Goal: Task Accomplishment & Management: Manage account settings

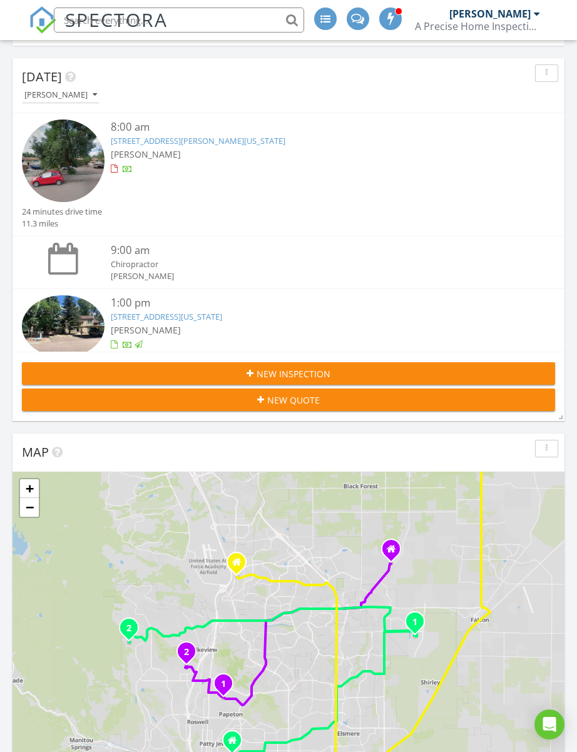
scroll to position [2016, 578]
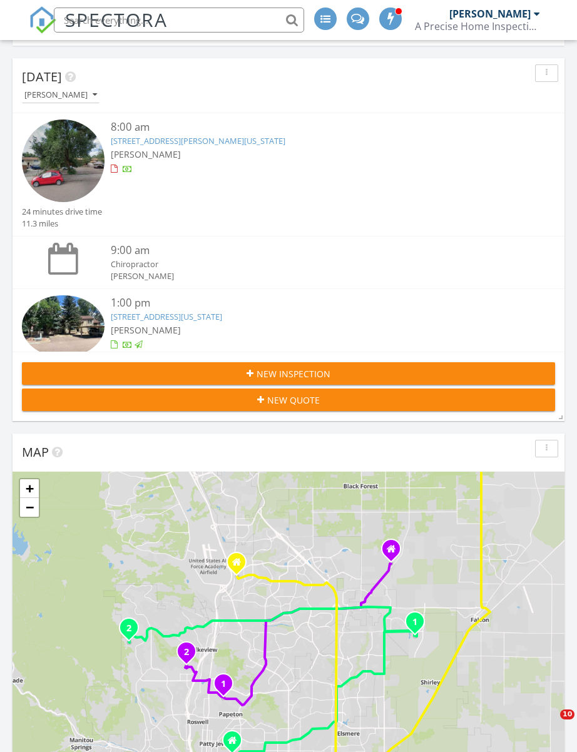
click at [222, 319] on link "550 Autumn Crest Circle A, Colorado Springs, CO 80919" at bounding box center [166, 316] width 111 height 11
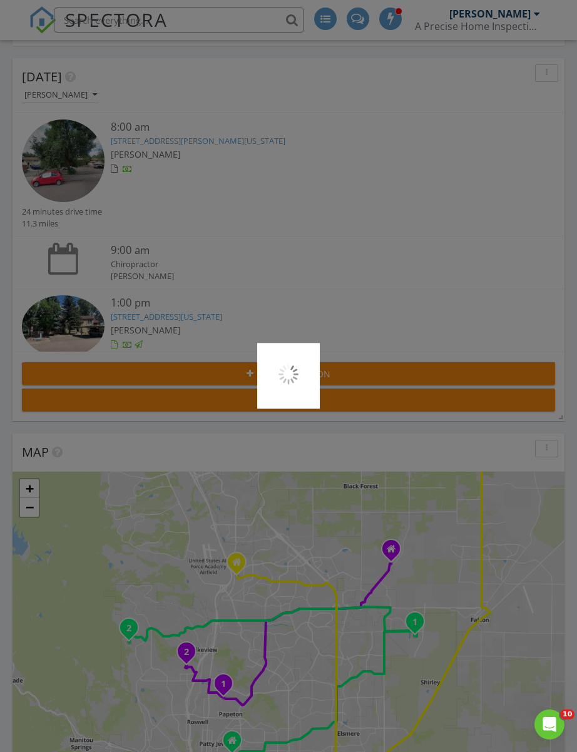
scroll to position [141, 0]
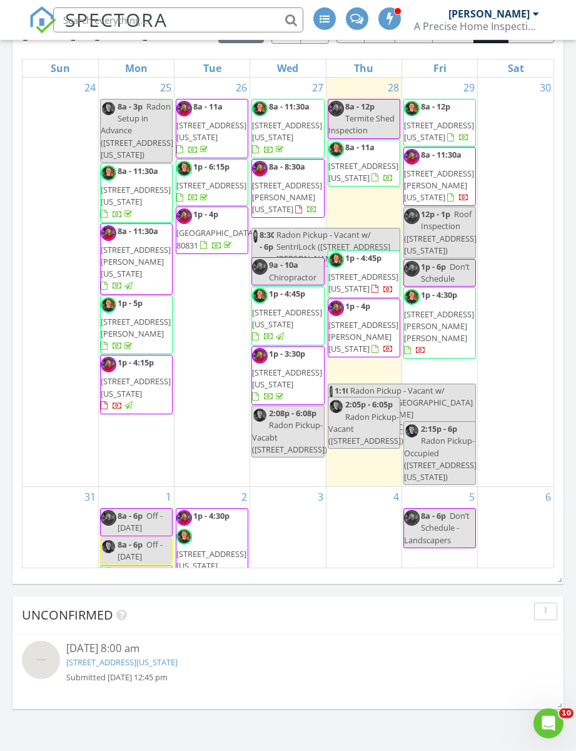
scroll to position [1356, 0]
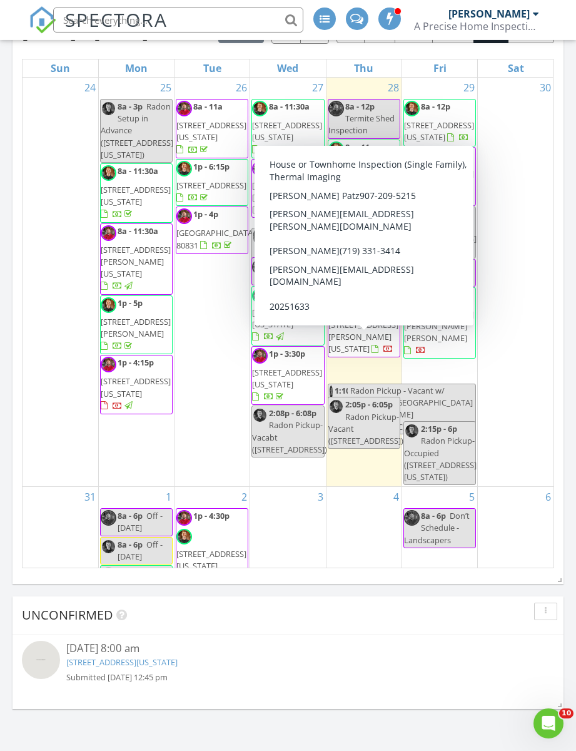
click at [366, 354] on span "5062 Ruffner Ct, Colorado Springs 80925" at bounding box center [364, 336] width 70 height 35
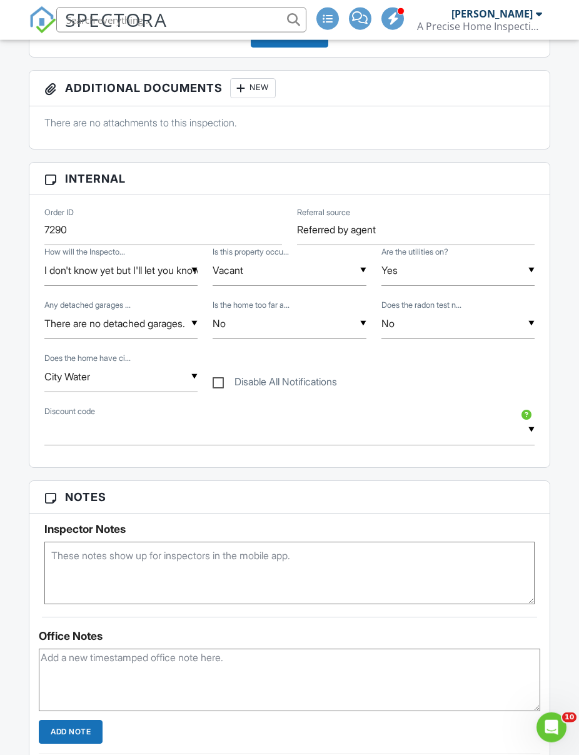
scroll to position [496, 0]
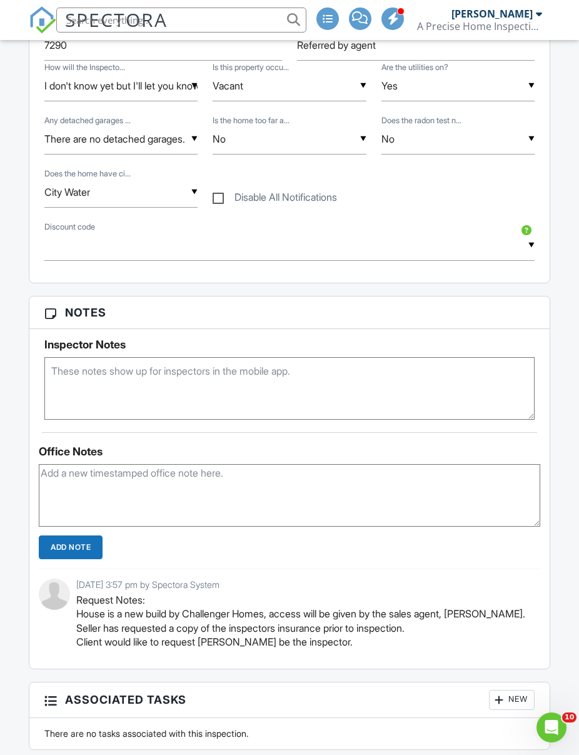
click at [471, 230] on input "text" at bounding box center [289, 245] width 490 height 31
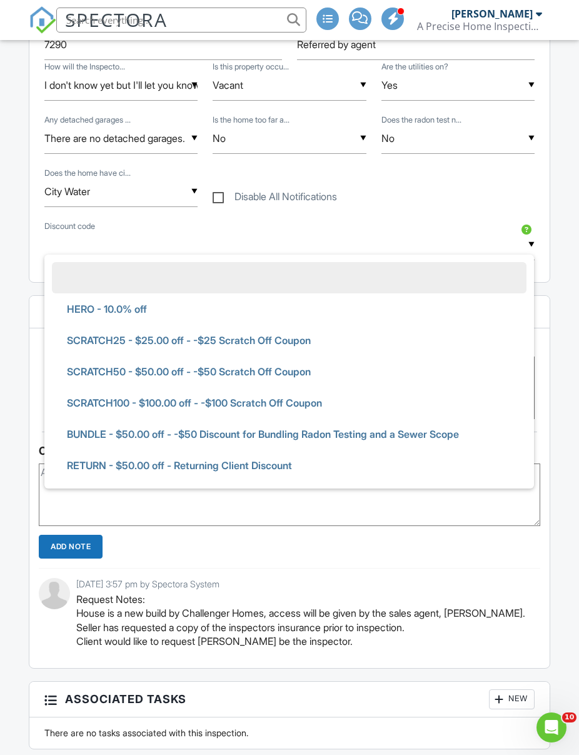
click at [395, 307] on li "HERO - 10.0% off" at bounding box center [289, 308] width 475 height 31
type input "HERO - 10.0% off"
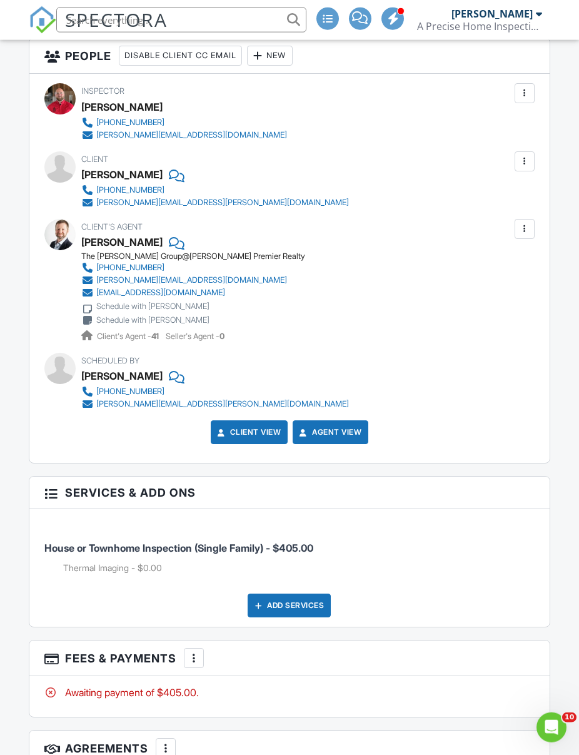
scroll to position [1840, 0]
click at [186, 658] on div "More" at bounding box center [194, 658] width 20 height 20
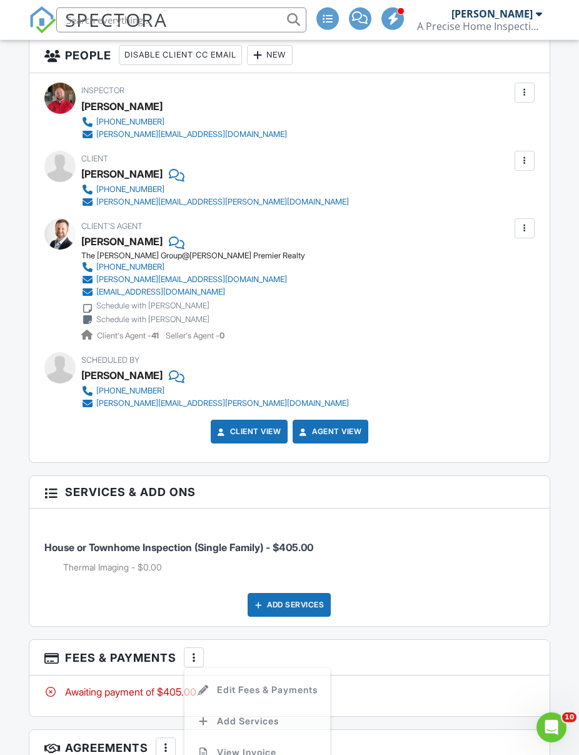
scroll to position [1841, 0]
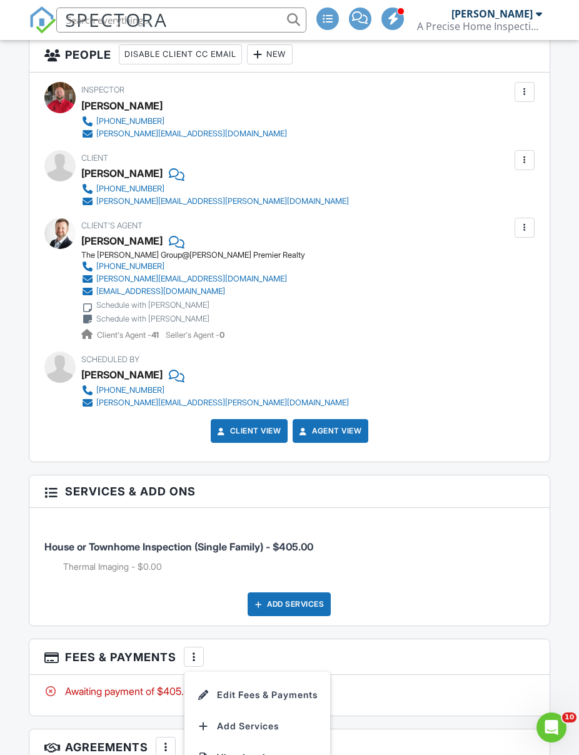
click at [322, 693] on li "Edit Fees & Payments" at bounding box center [257, 695] width 131 height 31
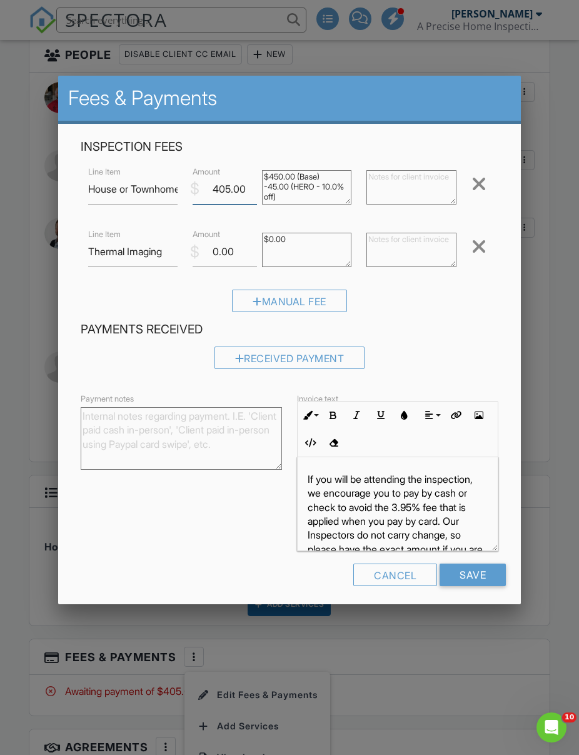
click at [244, 204] on input "405.00" at bounding box center [225, 189] width 64 height 31
click at [252, 199] on input "405.00" at bounding box center [225, 189] width 64 height 31
type input "400"
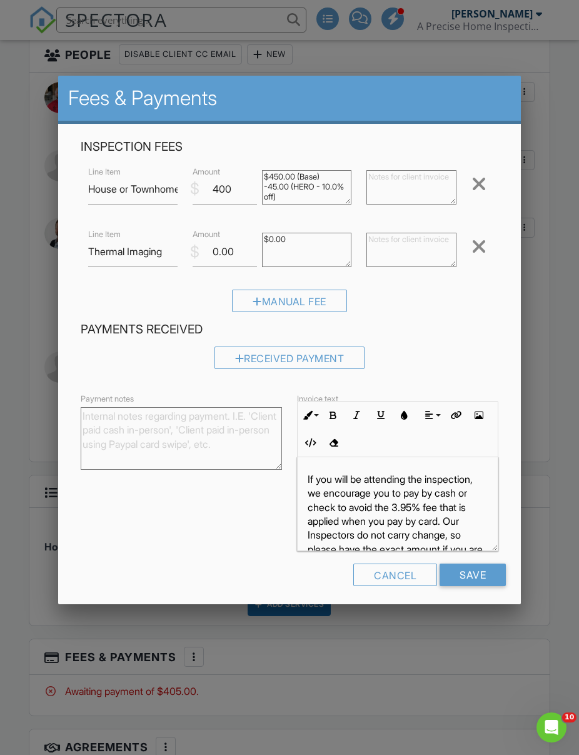
click at [484, 580] on input "Save" at bounding box center [473, 575] width 66 height 23
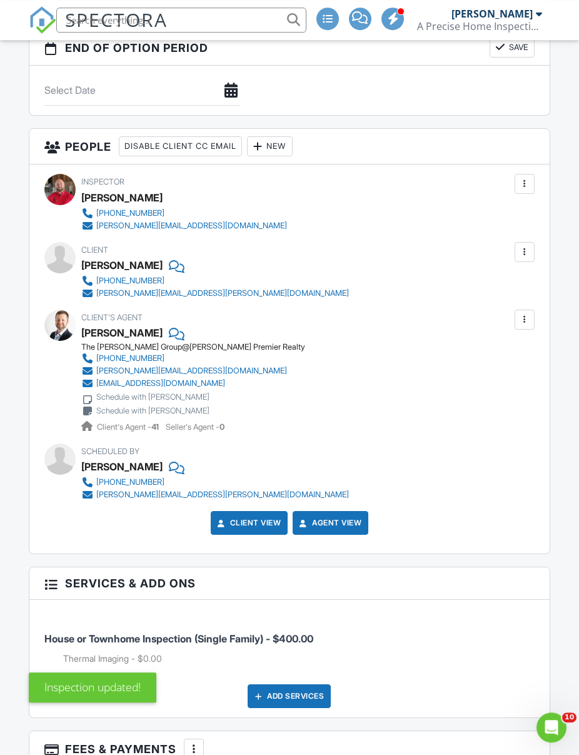
scroll to position [1877, 0]
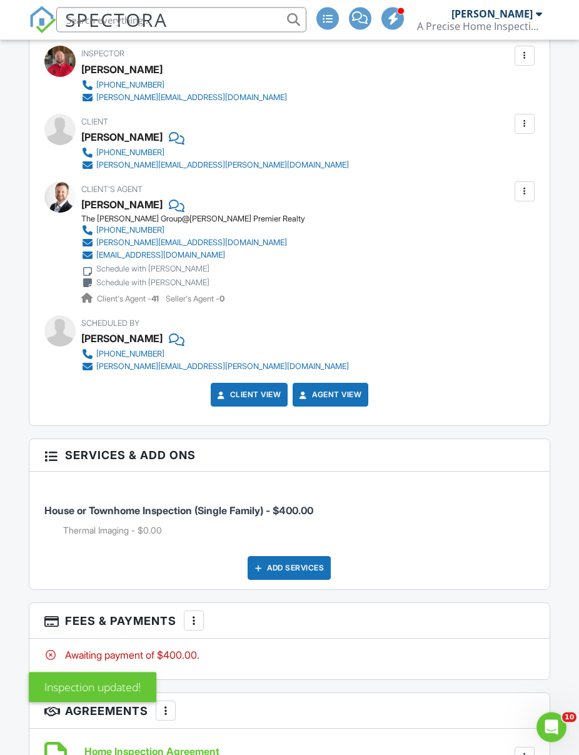
click at [196, 617] on div at bounding box center [194, 621] width 13 height 13
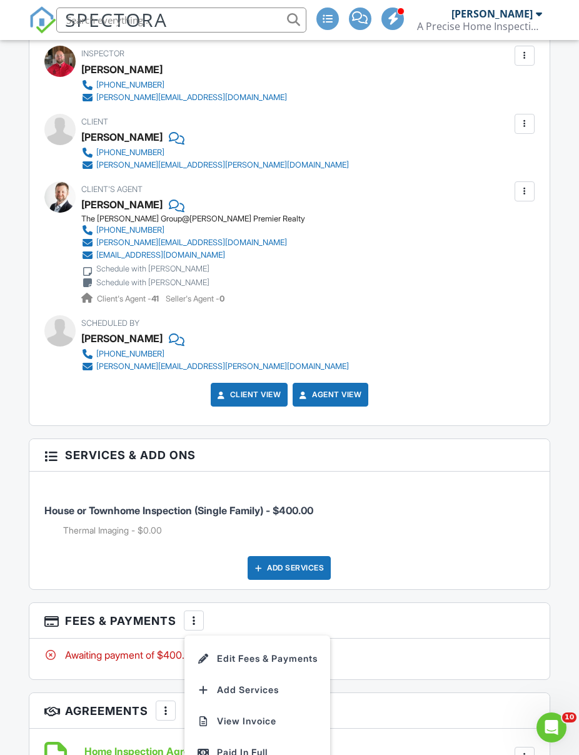
click at [290, 659] on li "Edit Fees & Payments" at bounding box center [257, 658] width 131 height 31
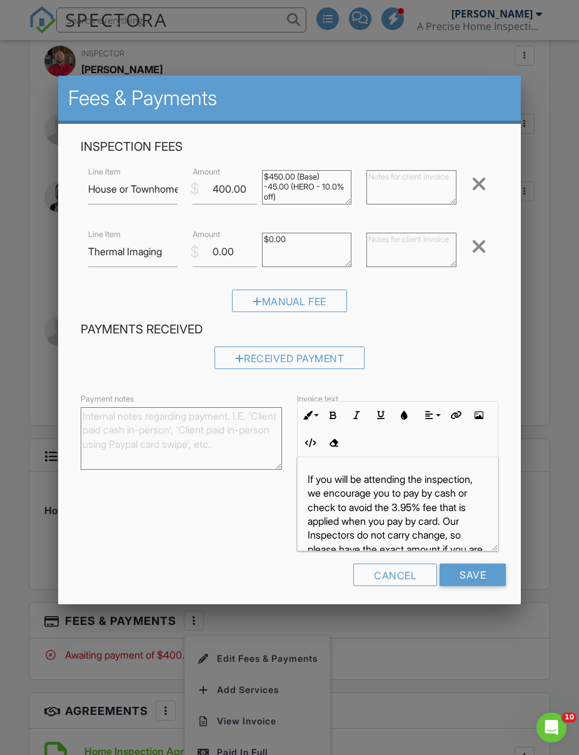
click at [43, 307] on div at bounding box center [289, 409] width 579 height 944
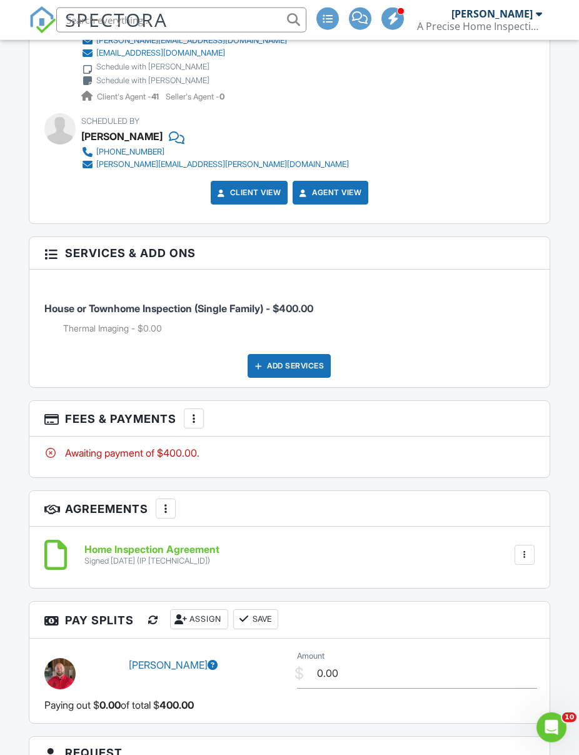
click at [191, 422] on div "More" at bounding box center [194, 419] width 20 height 20
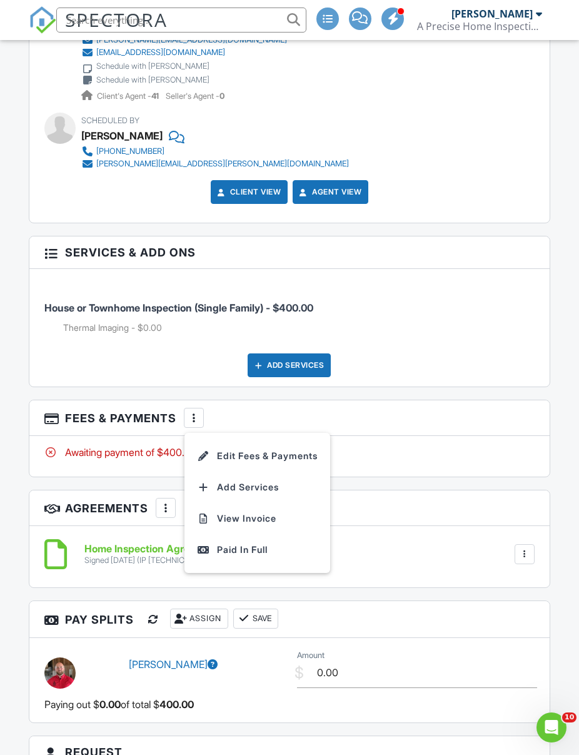
click at [269, 549] on div "Paid In Full" at bounding box center [257, 550] width 121 height 15
